Goal: Information Seeking & Learning: Learn about a topic

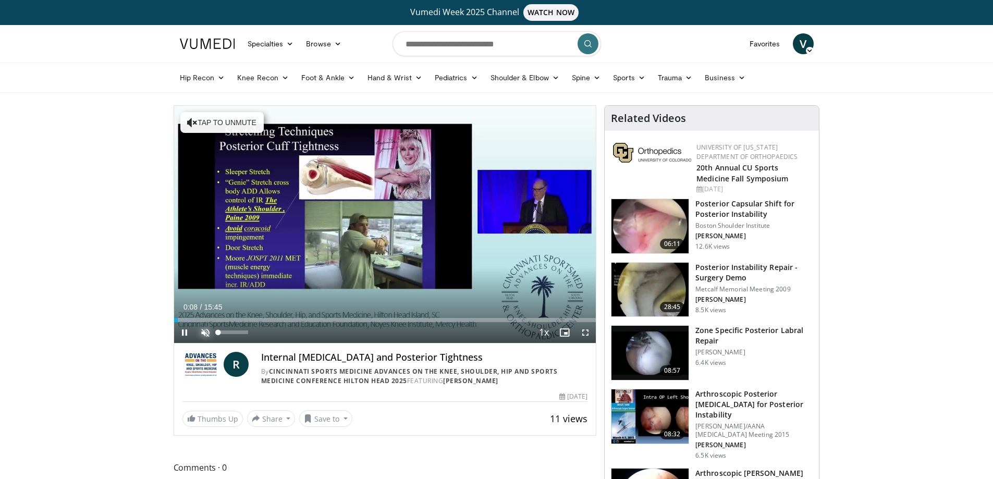
click at [206, 333] on span "Video Player" at bounding box center [205, 332] width 21 height 21
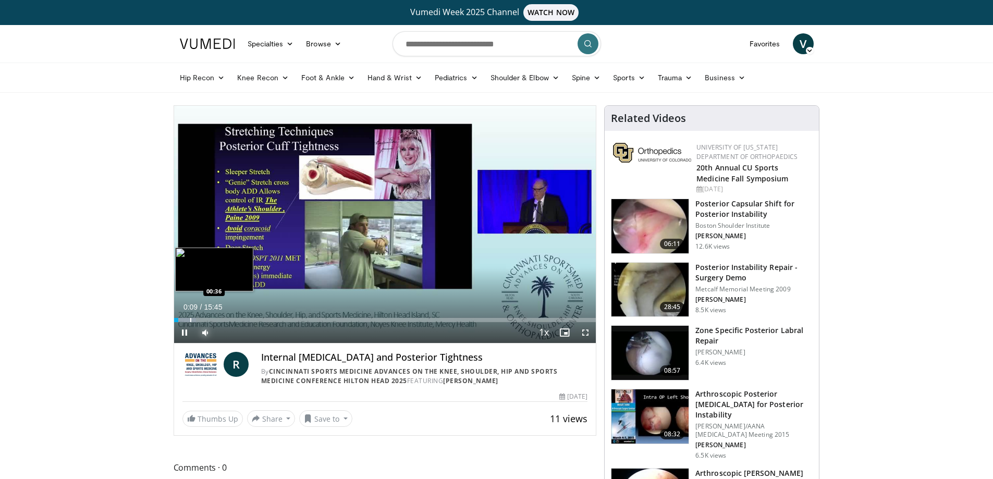
click at [190, 318] on div "Progress Bar" at bounding box center [190, 320] width 1 height 4
click at [584, 334] on span "Video Player" at bounding box center [585, 332] width 21 height 21
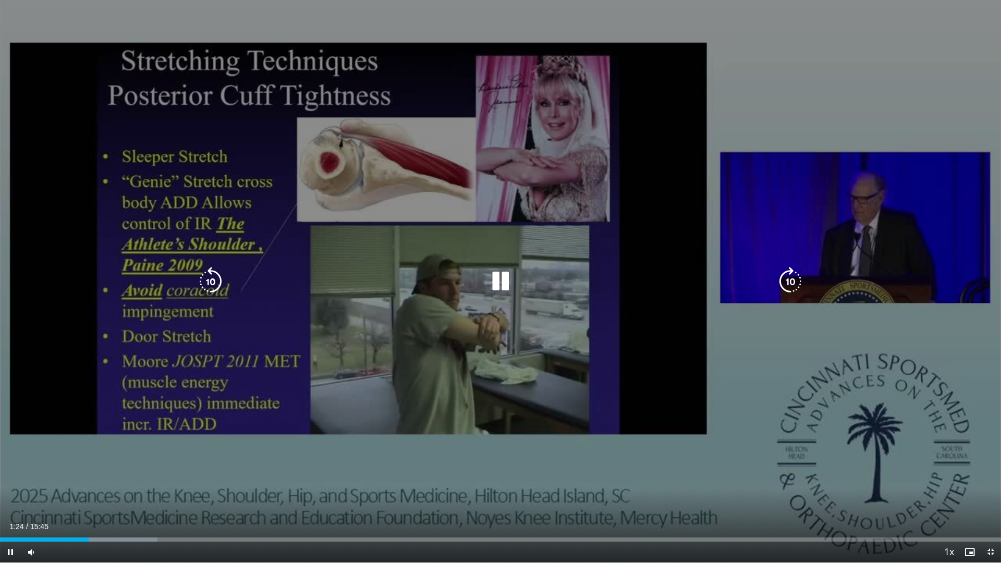
click at [505, 279] on icon "Video Player" at bounding box center [500, 281] width 29 height 29
click at [500, 277] on icon "Video Player" at bounding box center [500, 281] width 29 height 29
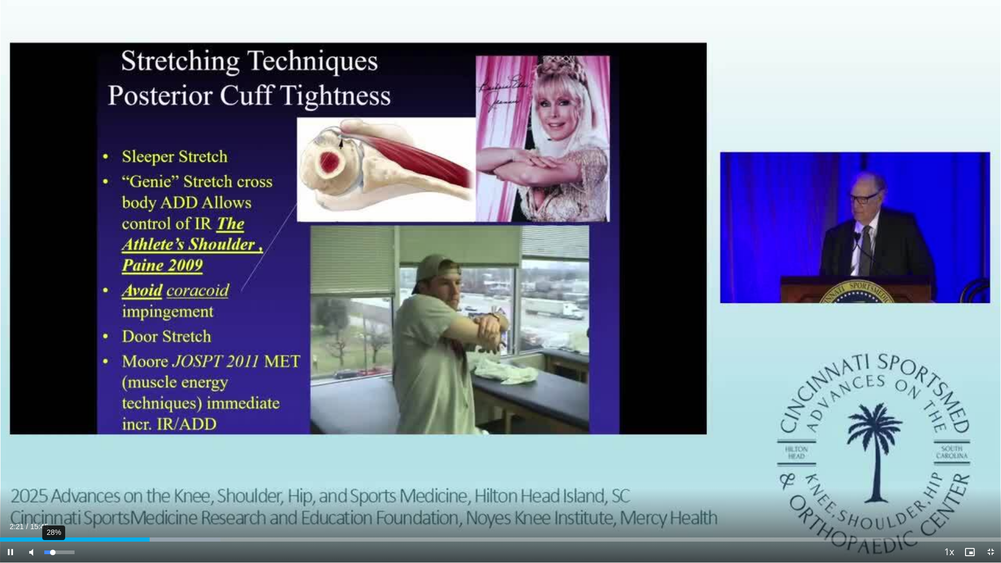
click at [53, 478] on div "Volume Level" at bounding box center [48, 552] width 8 height 4
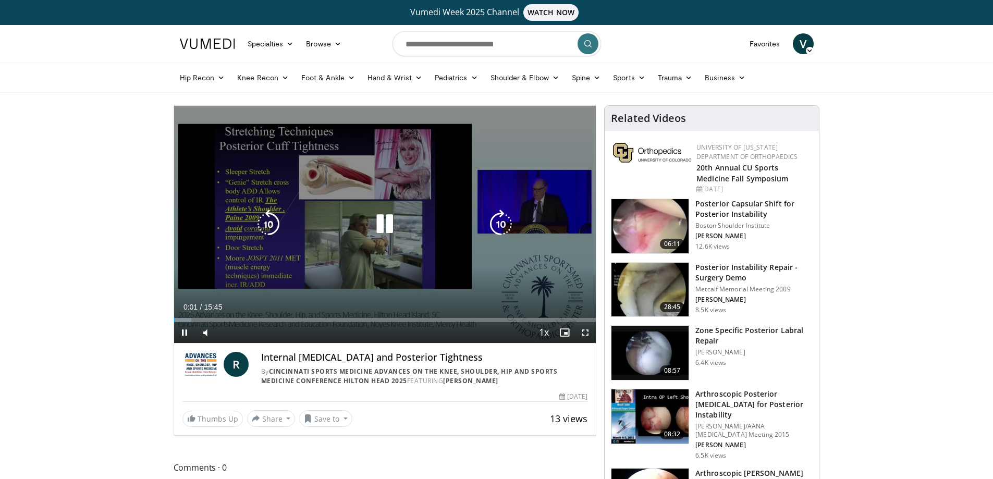
click at [390, 226] on icon "Video Player" at bounding box center [384, 224] width 29 height 29
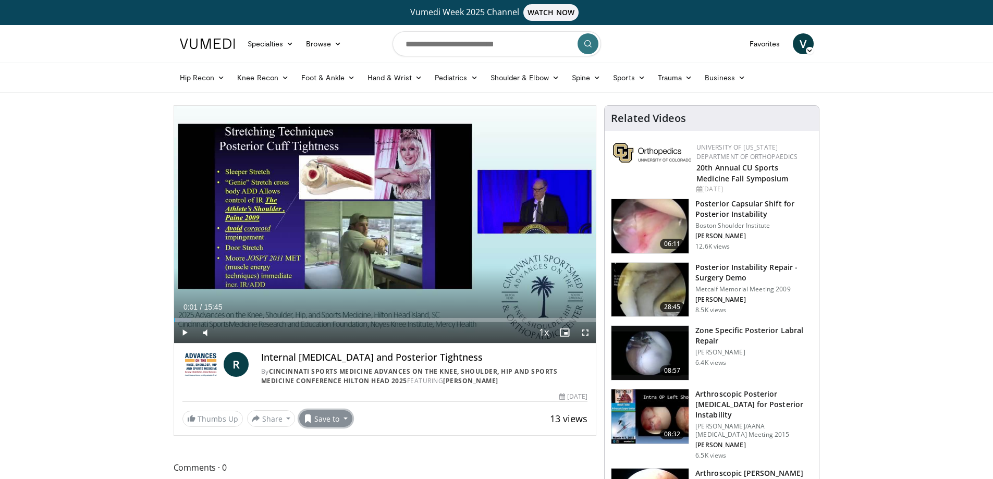
click at [352, 422] on button "Save to" at bounding box center [325, 418] width 53 height 17
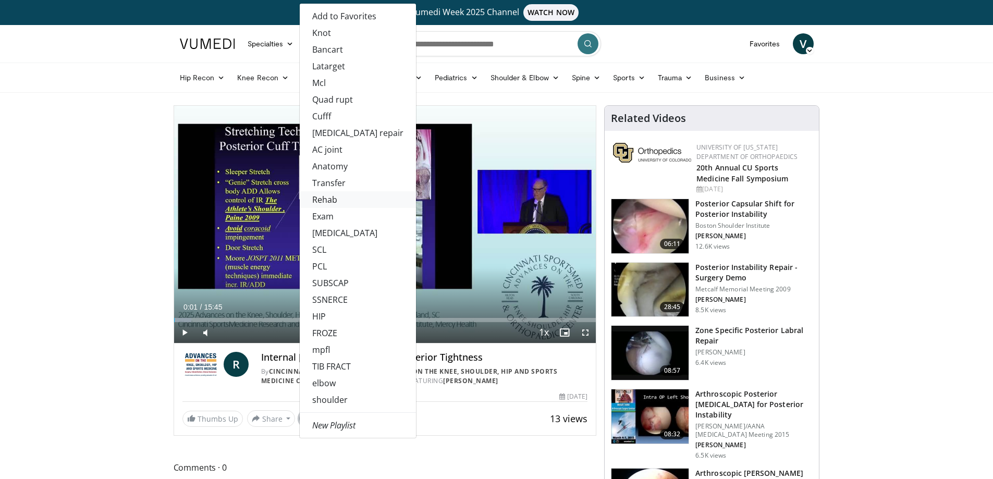
click at [376, 208] on link "Rehab" at bounding box center [358, 199] width 116 height 17
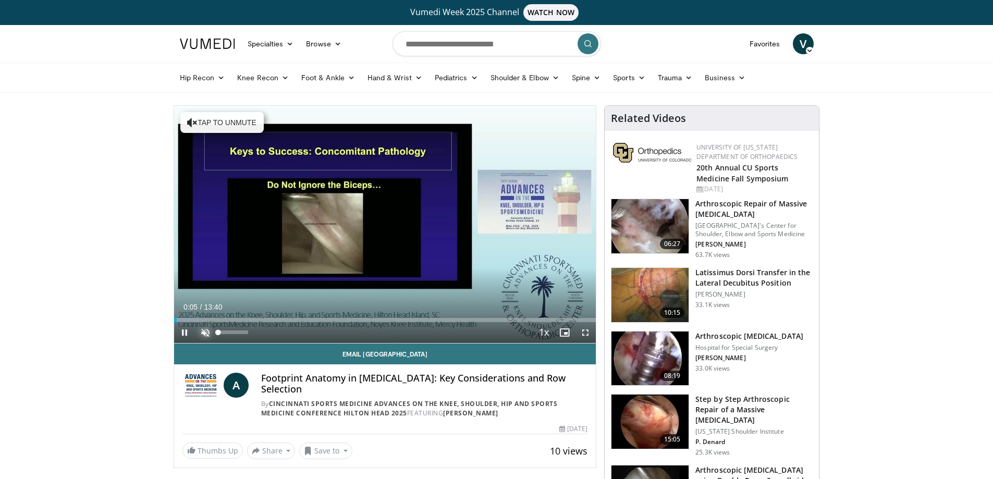
click at [206, 331] on span "Video Player" at bounding box center [205, 332] width 21 height 21
click at [585, 333] on span "Video Player" at bounding box center [585, 332] width 21 height 21
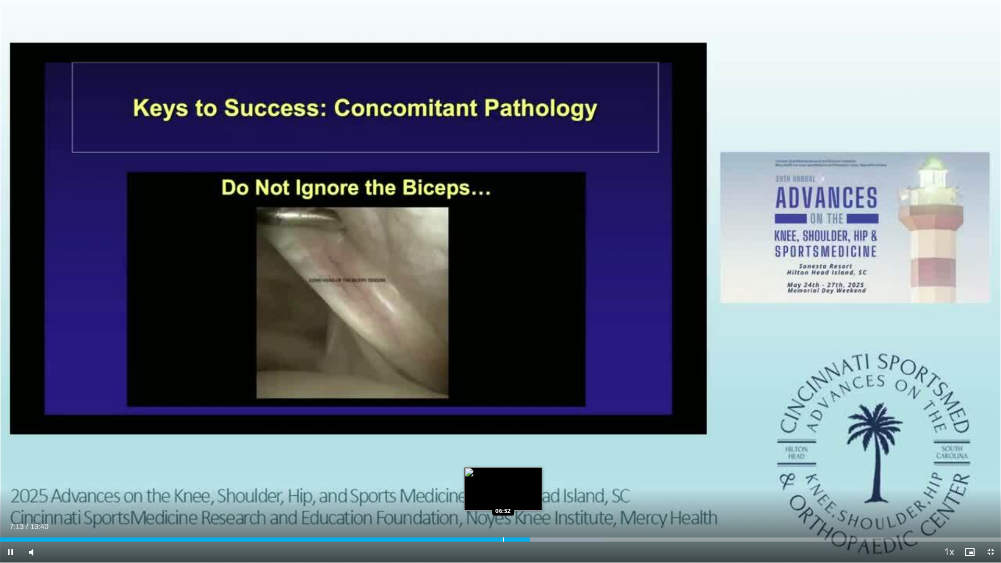
click at [503, 478] on div "Loaded : 60.45% 07:14 06:52" at bounding box center [500, 537] width 1001 height 10
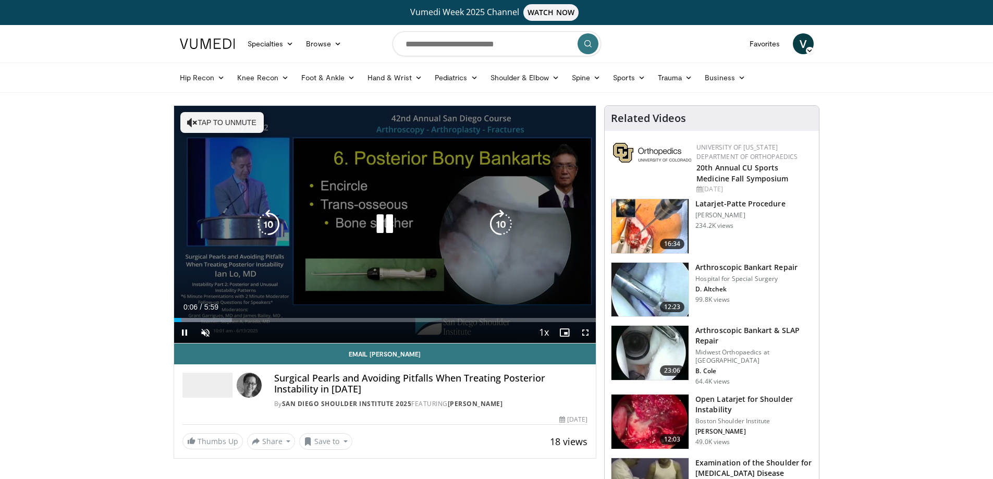
click at [304, 217] on div "Video Player" at bounding box center [384, 224] width 253 height 21
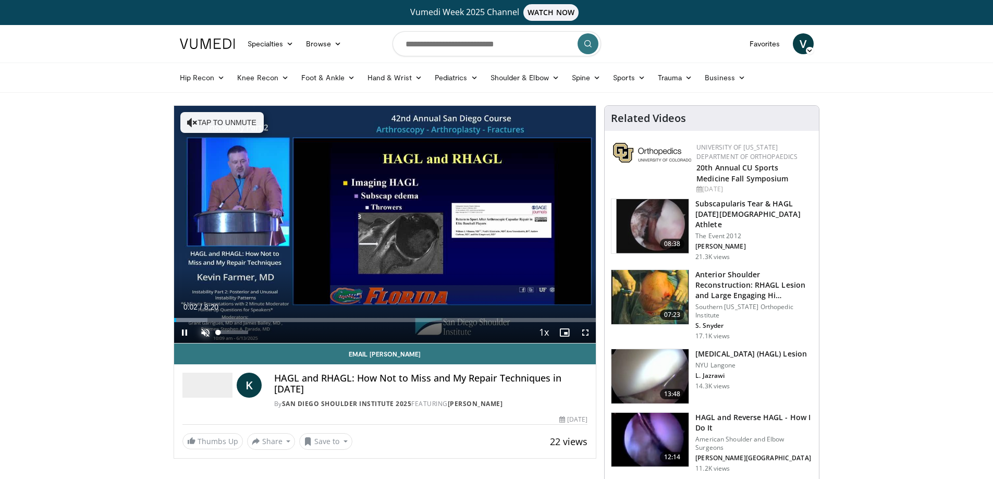
click at [203, 334] on span "Video Player" at bounding box center [205, 332] width 21 height 21
click at [583, 335] on span "Video Player" at bounding box center [585, 332] width 21 height 21
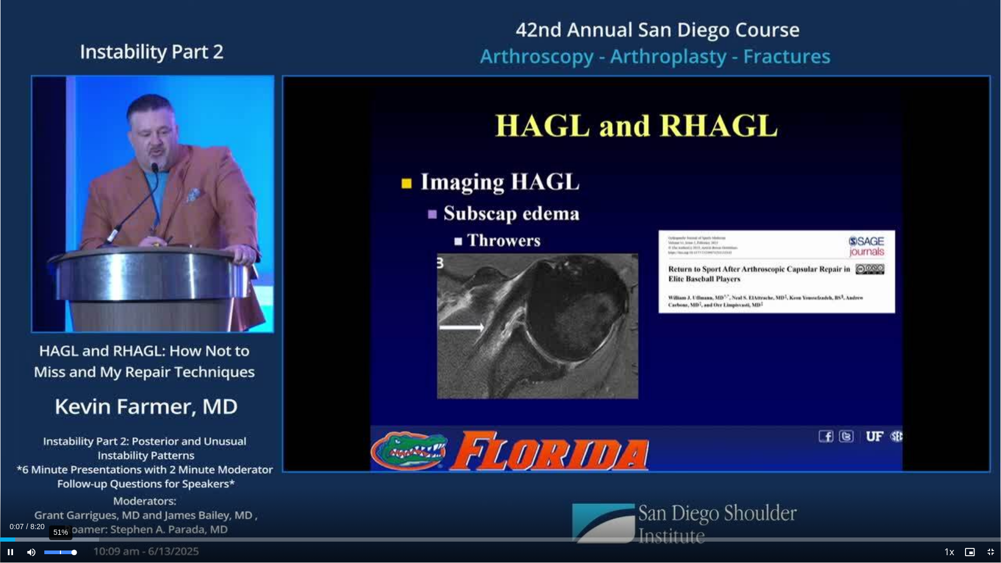
click at [59, 478] on div "51%" at bounding box center [59, 552] width 36 height 21
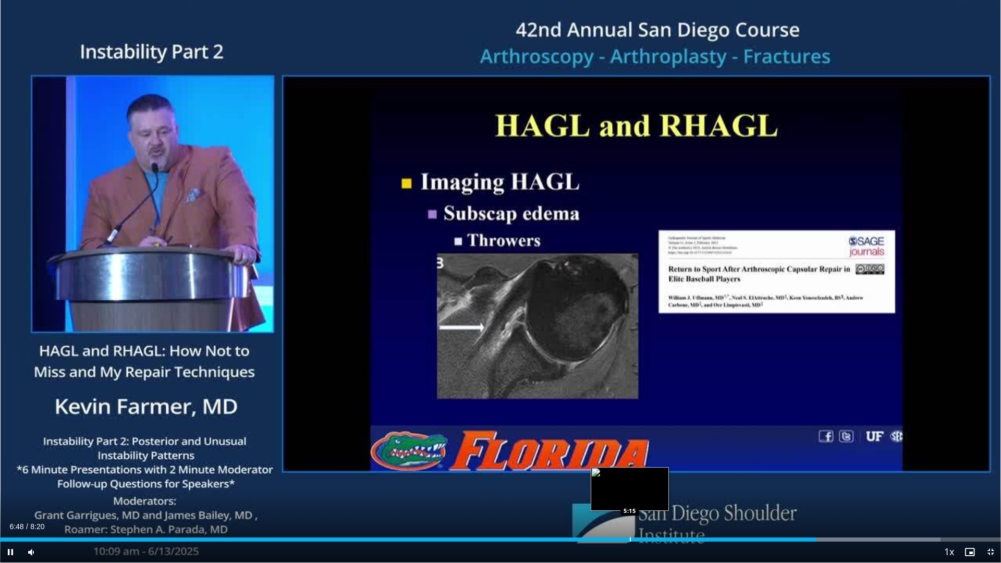
click at [630, 478] on div "Progress Bar" at bounding box center [630, 539] width 1 height 4
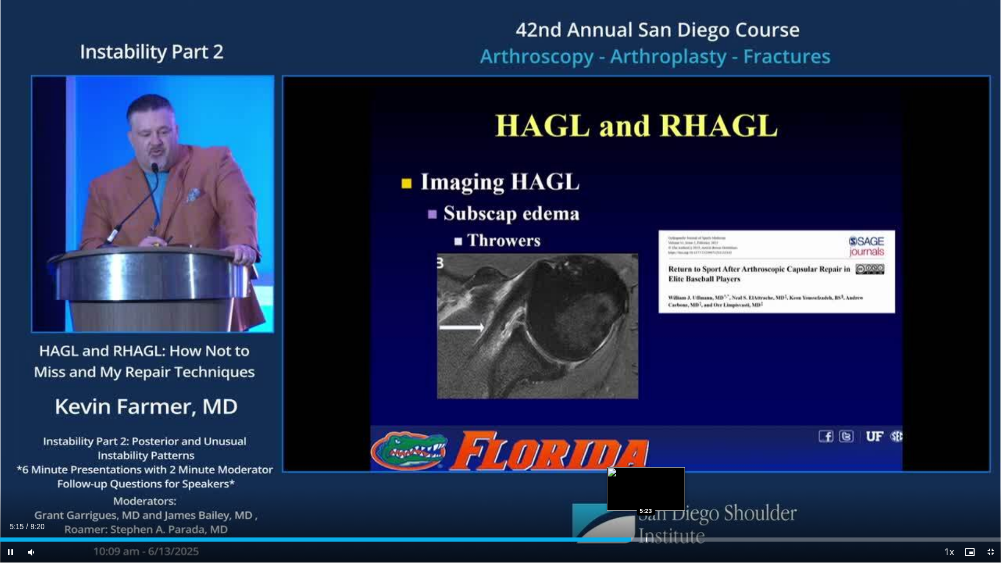
click at [646, 478] on div "Progress Bar" at bounding box center [646, 539] width 1 height 4
click at [669, 478] on div "Progress Bar" at bounding box center [700, 539] width 160 height 4
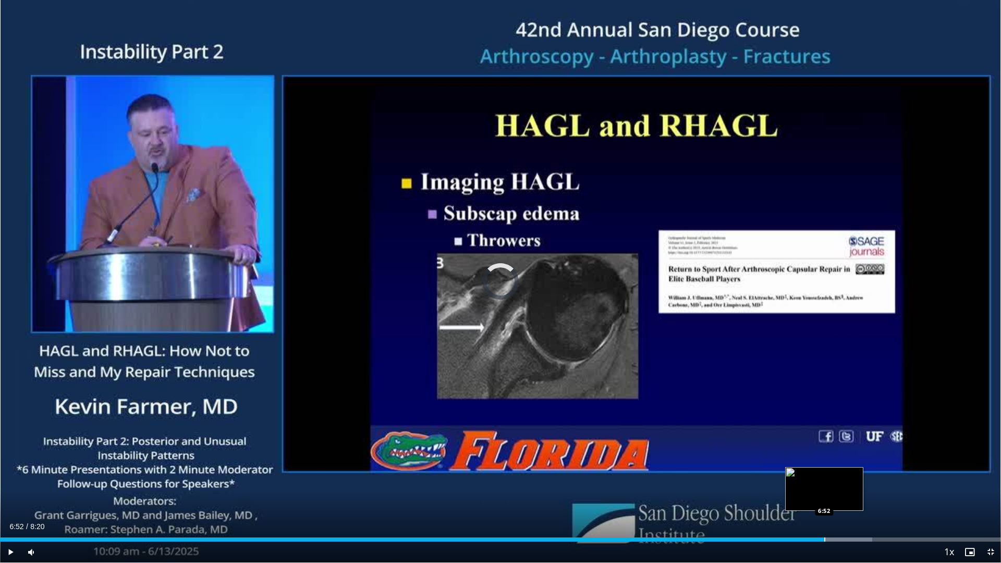
click at [824, 478] on div "Progress Bar" at bounding box center [824, 539] width 1 height 4
click at [842, 478] on div "Progress Bar" at bounding box center [842, 539] width 1 height 4
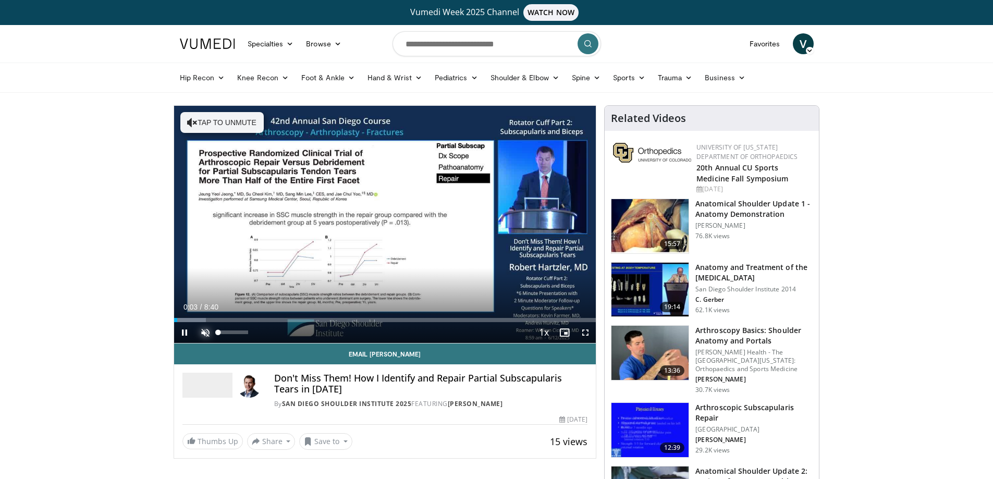
click at [206, 332] on span "Video Player" at bounding box center [205, 332] width 21 height 21
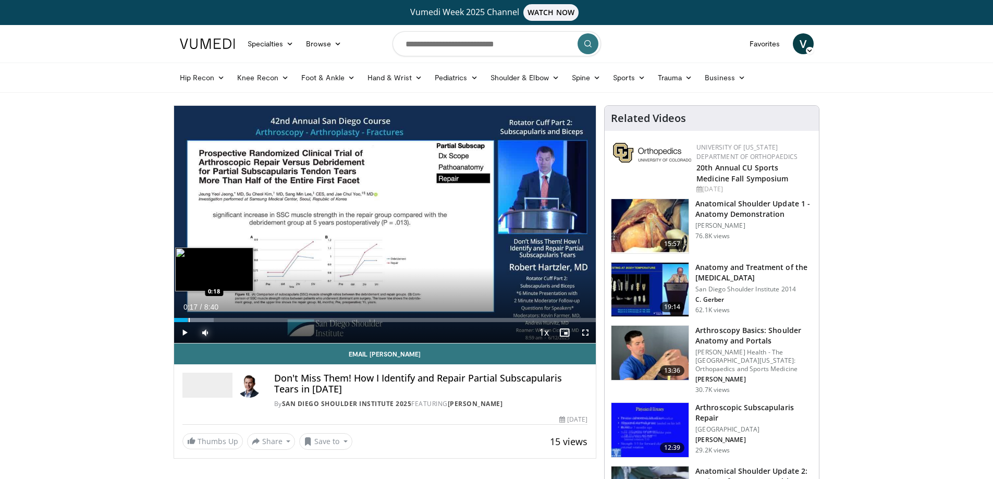
click at [189, 319] on div "Progress Bar" at bounding box center [189, 320] width 1 height 4
click at [585, 333] on span "Video Player" at bounding box center [585, 332] width 21 height 21
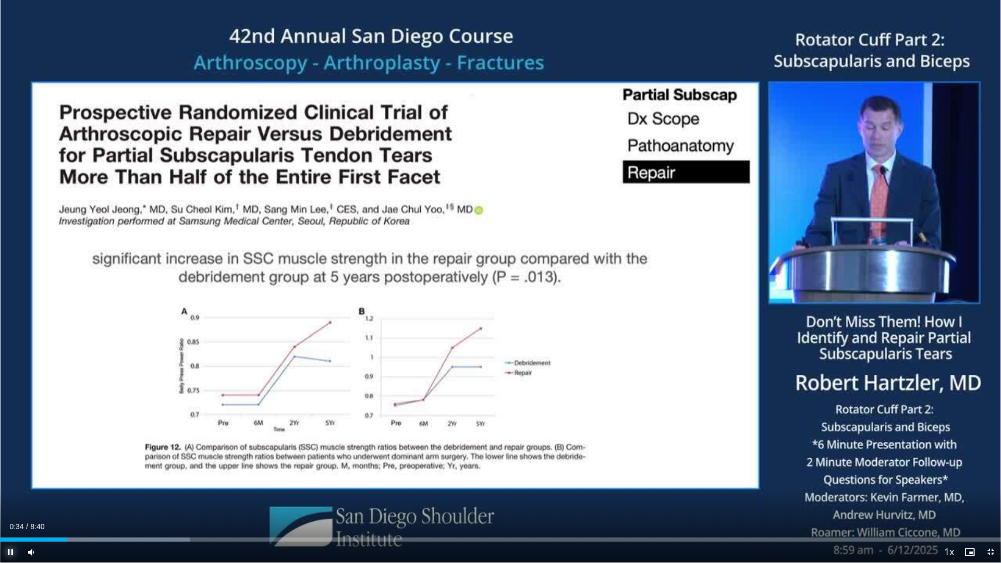
click at [15, 478] on span "Video Player" at bounding box center [10, 552] width 21 height 21
click at [82, 478] on div "Progress Bar" at bounding box center [81, 539] width 1 height 4
click at [8, 478] on span "Video Player" at bounding box center [10, 552] width 21 height 21
